Goal: Information Seeking & Learning: Learn about a topic

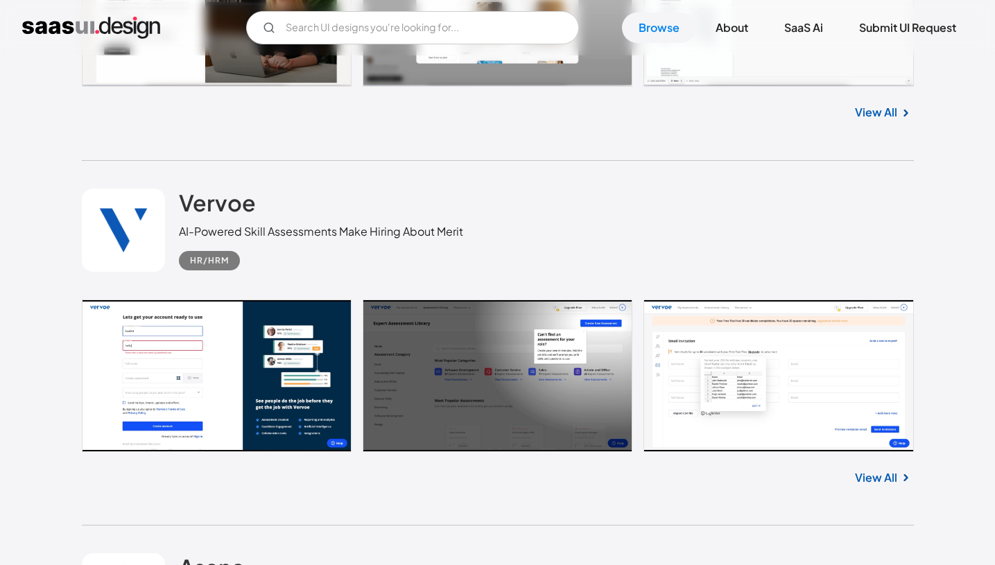
scroll to position [5543, 0]
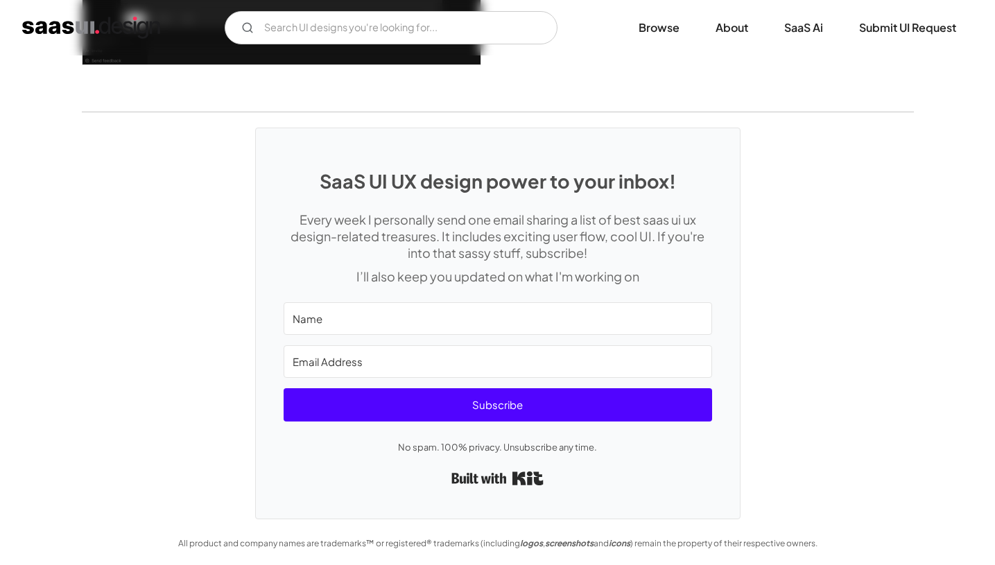
scroll to position [2943, 0]
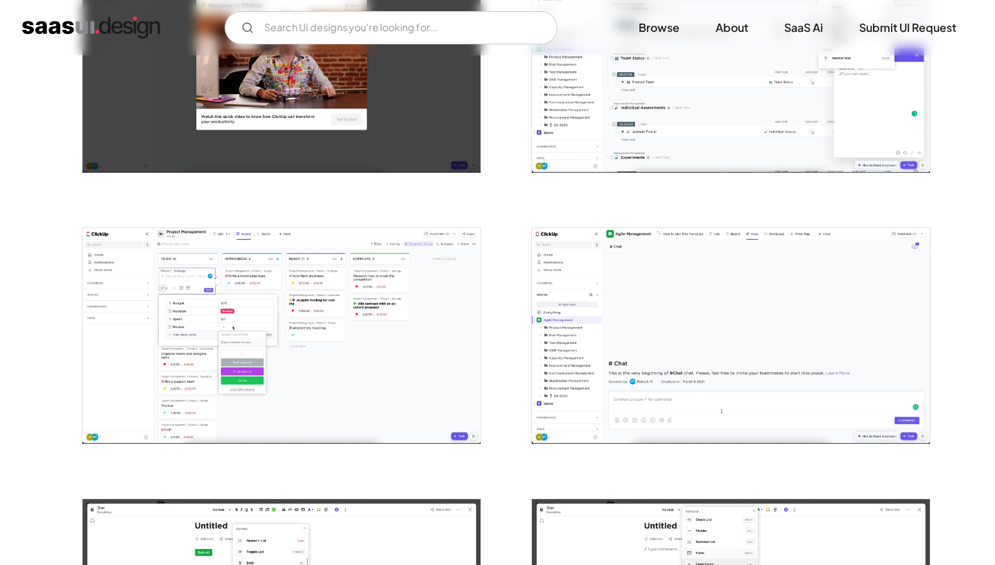
scroll to position [1179, 0]
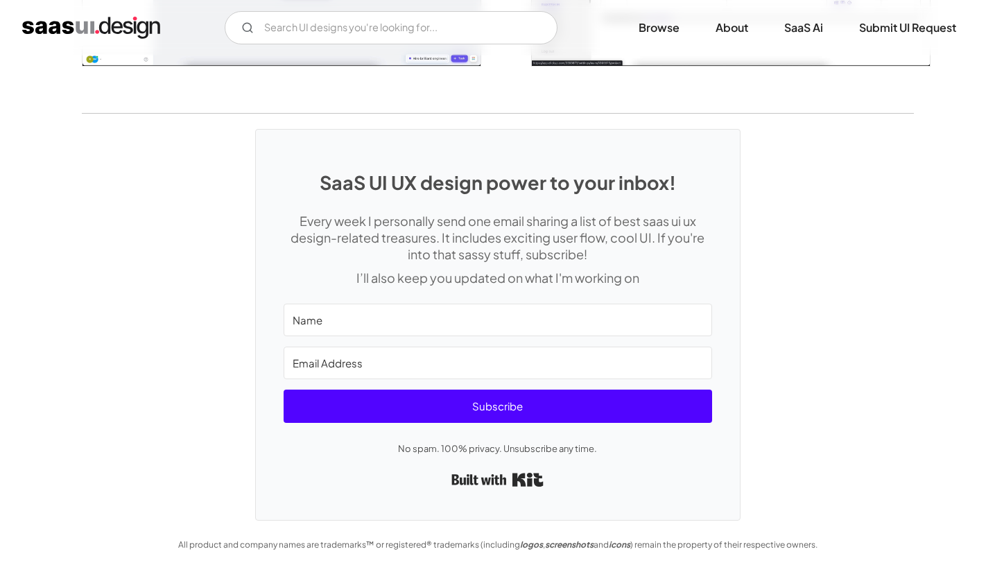
scroll to position [3180, 0]
click at [863, 1] on div "V7 Labs Gen AI Application Design Best-in-class data labeling tool. GenAI Close…" at bounding box center [497, 27] width 995 height 55
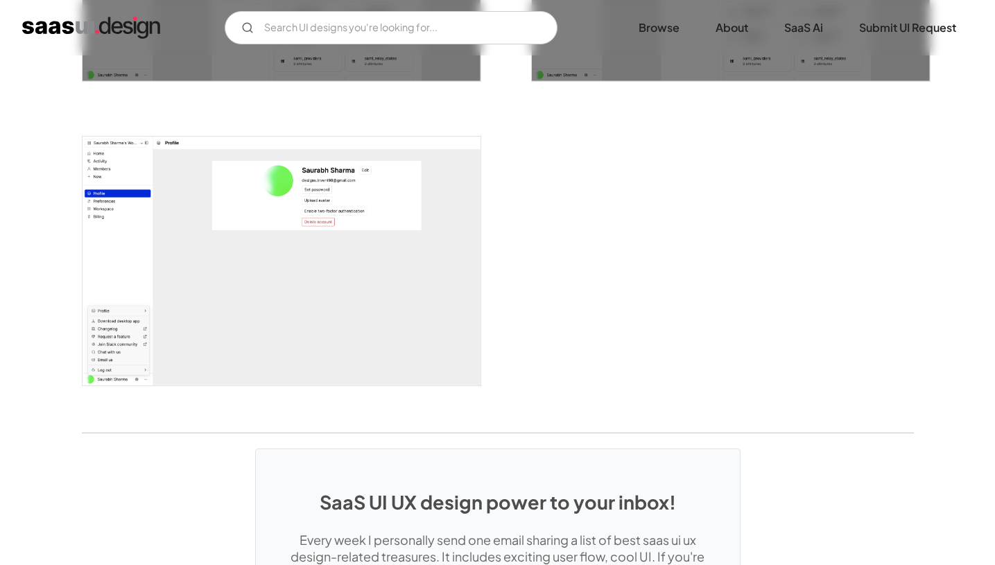
scroll to position [2941, 0]
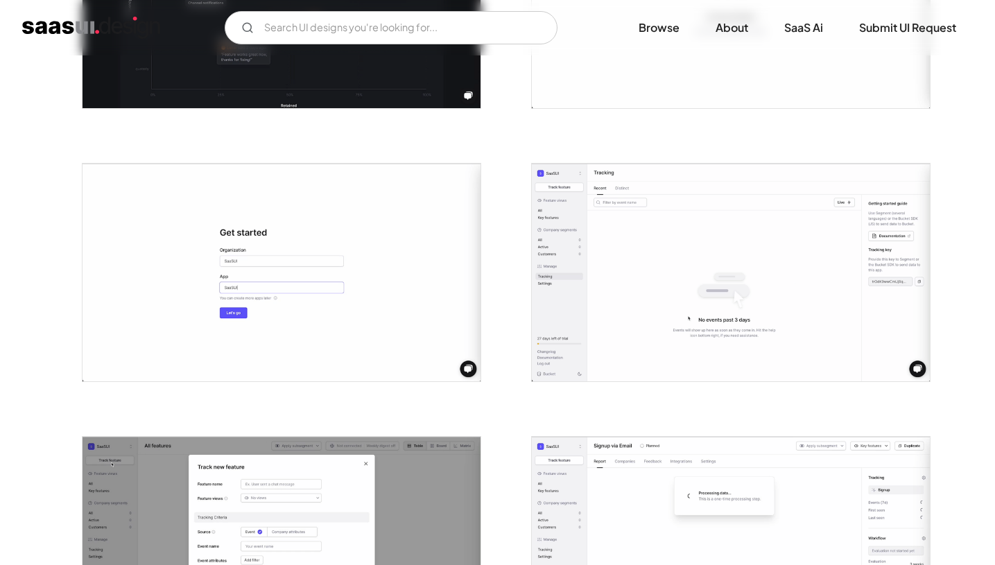
scroll to position [614, 0]
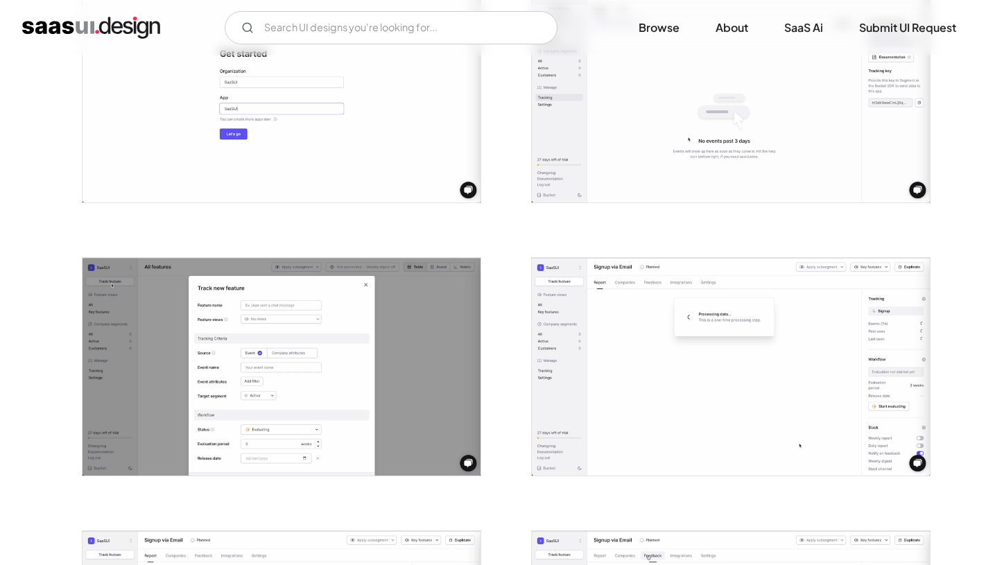
click at [521, 203] on div at bounding box center [723, 85] width 416 height 273
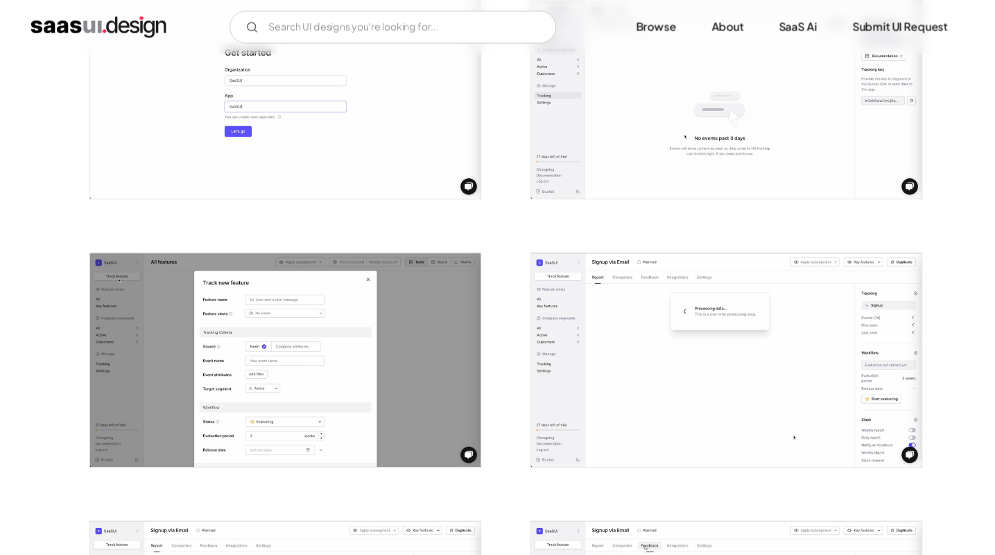
scroll to position [471, 0]
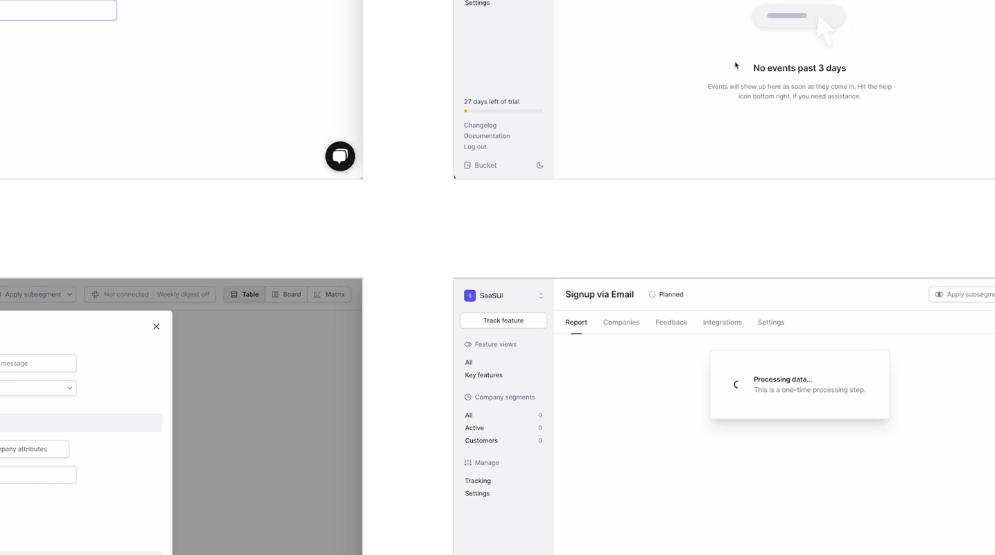
click at [515, 365] on div at bounding box center [723, 501] width 416 height 273
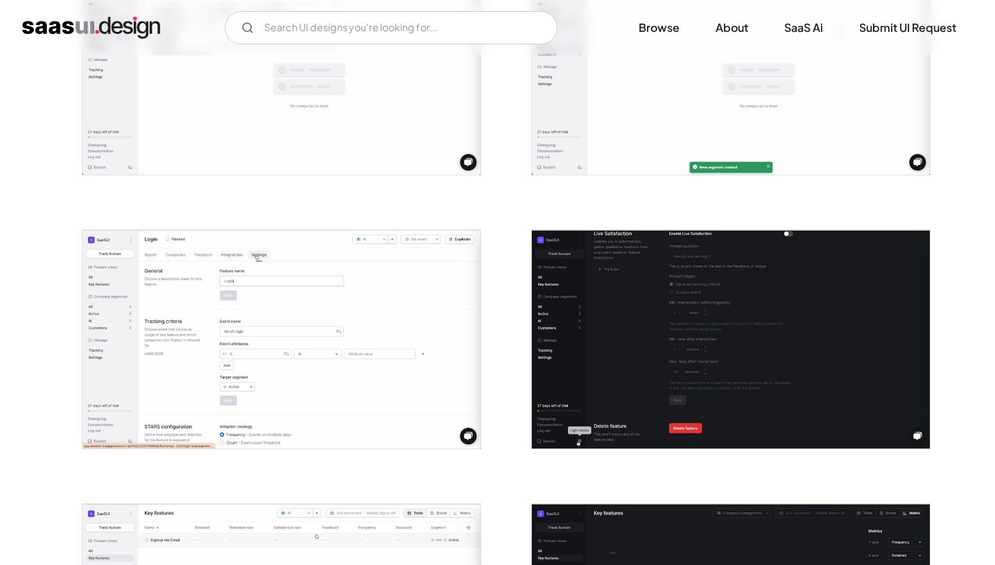
scroll to position [2260, 0]
